Goal: Task Accomplishment & Management: Use online tool/utility

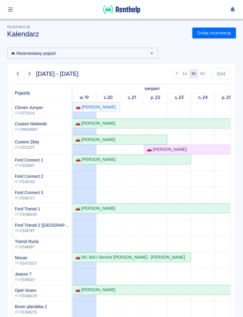
scroll to position [-1, 0]
click at [107, 108] on div "🚗 [PERSON_NAME]" at bounding box center [94, 107] width 42 height 6
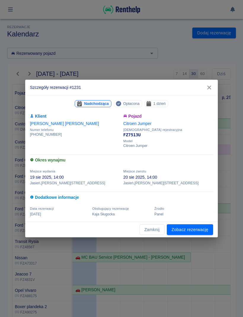
click at [200, 229] on link "Zobacz rezerwację" at bounding box center [190, 229] width 46 height 11
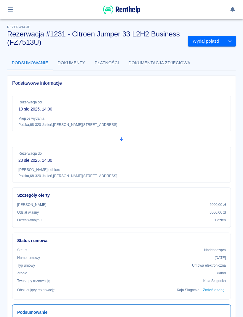
click at [209, 41] on button "Wydaj pojazd" at bounding box center [206, 41] width 36 height 11
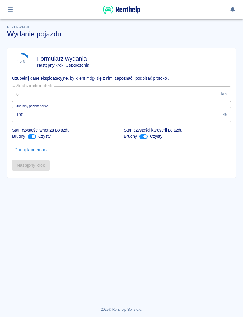
type input "83109"
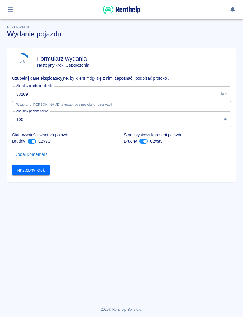
click at [41, 172] on button "Następny krok" at bounding box center [31, 170] width 38 height 11
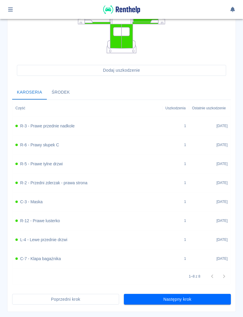
click at [196, 302] on button "Następny krok" at bounding box center [177, 299] width 107 height 11
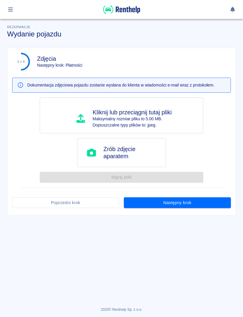
click at [213, 206] on button "Następny krok" at bounding box center [177, 202] width 107 height 11
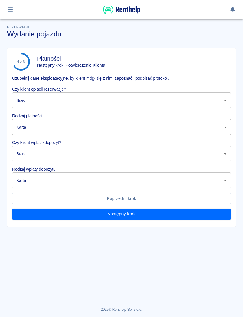
click at [216, 103] on body "Używamy plików Cookies, by zapewnić Ci najlepsze możliwe doświadczenie. Aby dow…" at bounding box center [121, 158] width 243 height 317
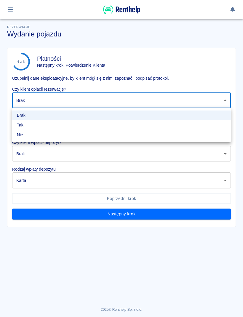
click at [115, 130] on li "Nie" at bounding box center [121, 135] width 219 height 10
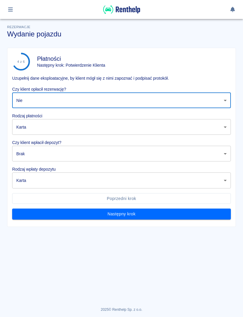
click at [144, 102] on body "Używamy plików Cookies, by zapewnić Ci najlepsze możliwe doświadczenie. Aby dow…" at bounding box center [121, 158] width 243 height 317
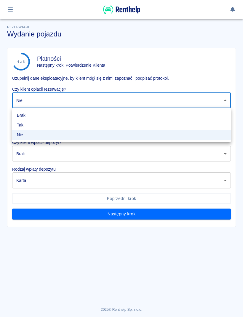
click at [66, 125] on li "Tak" at bounding box center [121, 125] width 219 height 10
type input "true"
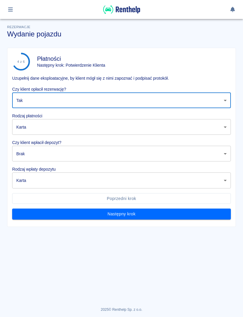
click at [120, 122] on body "Używamy plików Cookies, by zapewnić Ci najlepsze możliwe doświadczenie. Aby dow…" at bounding box center [121, 158] width 243 height 317
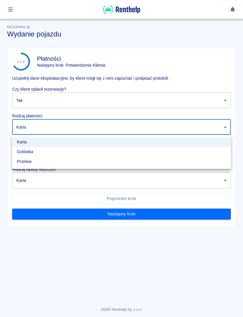
click at [52, 154] on li "Gotówka" at bounding box center [121, 152] width 219 height 10
type input "cash"
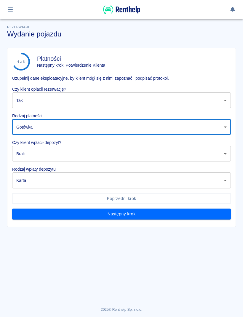
click at [85, 160] on body "Używamy plików Cookies, by zapewnić Ci najlepsze możliwe doświadczenie. Aby dow…" at bounding box center [121, 158] width 243 height 317
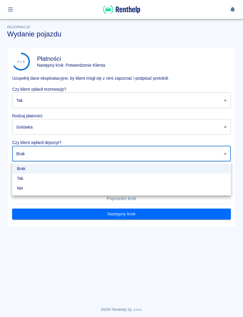
click at [58, 181] on li "Tak" at bounding box center [121, 179] width 219 height 10
type input "true"
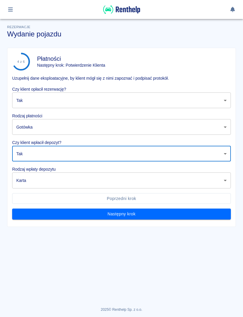
click at [134, 188] on body "Używamy plików Cookies, by zapewnić Ci najlepsze możliwe doświadczenie. Aby dow…" at bounding box center [121, 158] width 243 height 317
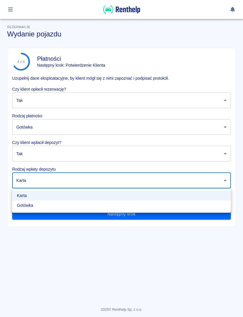
click at [124, 210] on li "Gotówka" at bounding box center [121, 206] width 219 height 10
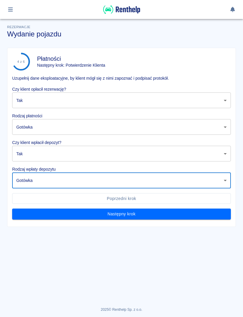
type input "cash"
click at [201, 215] on button "Następny krok" at bounding box center [121, 214] width 219 height 11
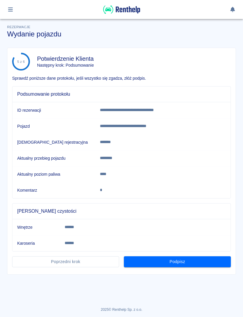
click at [213, 266] on button "Podpisz" at bounding box center [177, 261] width 107 height 11
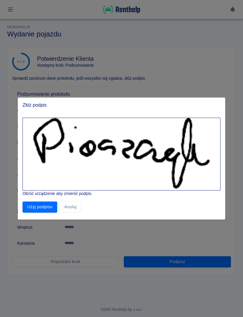
click at [47, 210] on button "Użyj podpisu" at bounding box center [40, 207] width 35 height 11
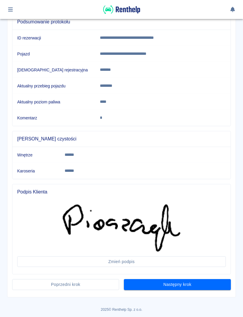
scroll to position [72, 0]
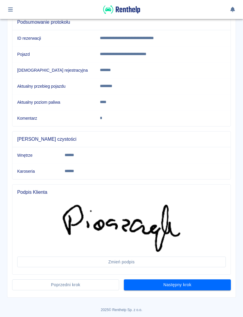
click at [221, 285] on button "Następny krok" at bounding box center [177, 285] width 107 height 11
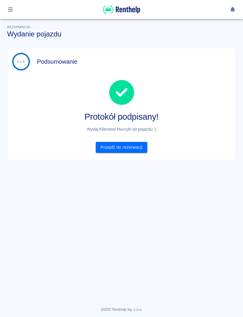
scroll to position [0, 0]
click at [133, 149] on link "Przejdź do rezerwacji" at bounding box center [121, 147] width 51 height 11
